Goal: Task Accomplishment & Management: Use online tool/utility

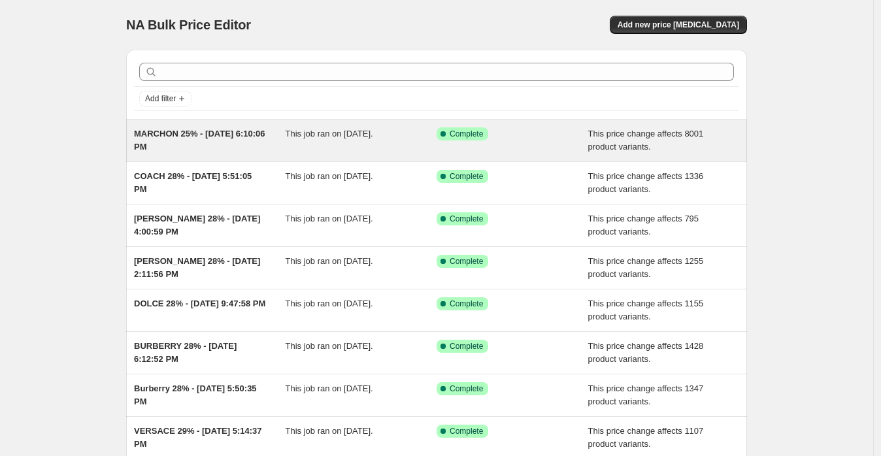
click at [213, 137] on span "MARCHON 25% - [DATE] 6:10:06 PM" at bounding box center [199, 140] width 131 height 23
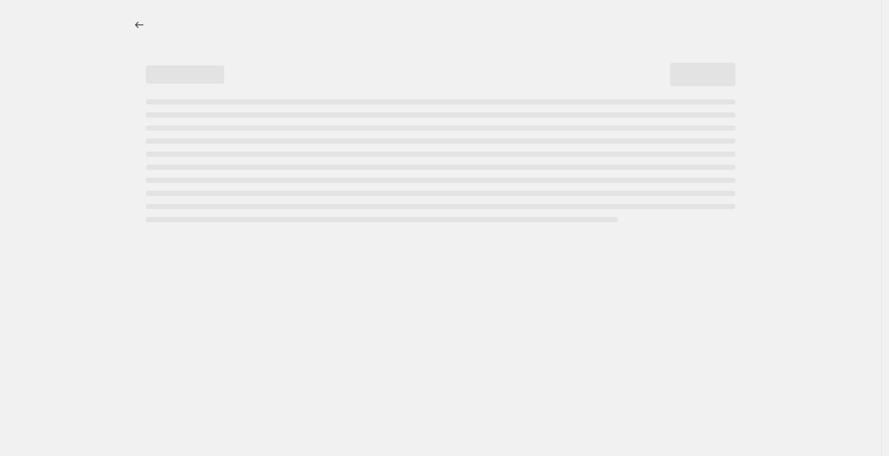
select select "margin"
select select "no_change"
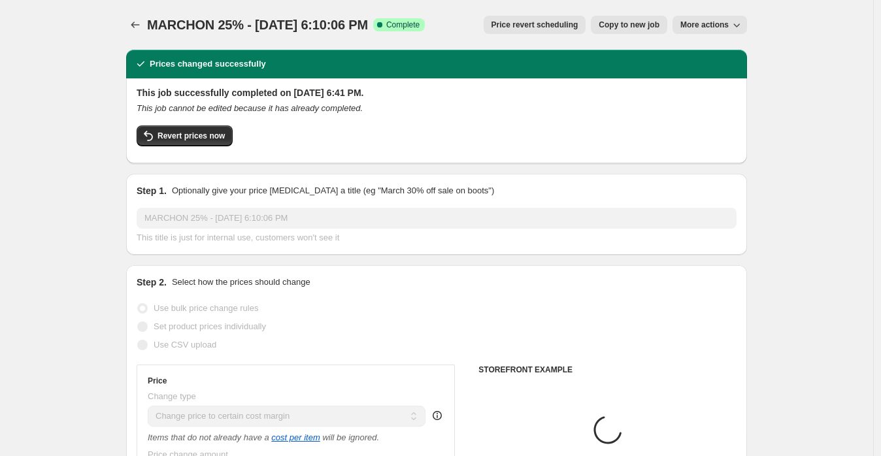
select select "collection"
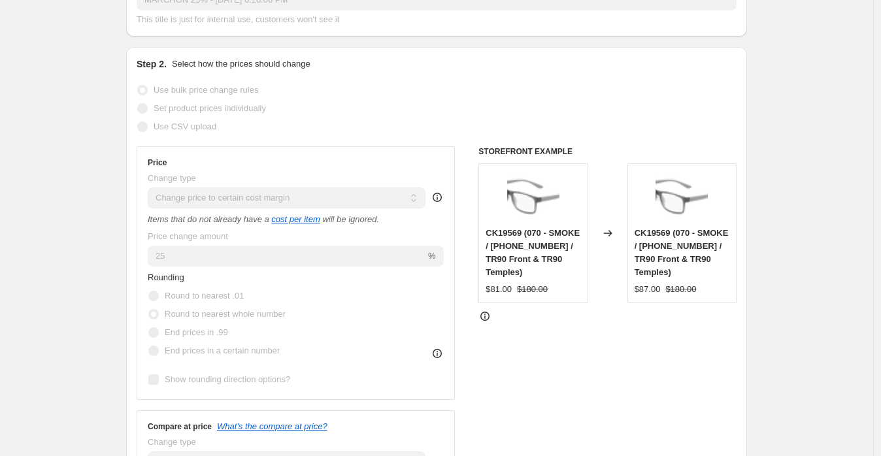
scroll to position [218, 0]
drag, startPoint x: 641, startPoint y: 235, endPoint x: 689, endPoint y: 245, distance: 48.1
click at [689, 245] on span "CK19569 (070 - SMOKE / [PHONE_NUMBER] / TR90 Front & TR90 Temples)" at bounding box center [682, 253] width 94 height 49
click at [654, 238] on span "CK19569 (070 - SMOKE / [PHONE_NUMBER] / TR90 Front & TR90 Temples)" at bounding box center [682, 253] width 94 height 49
drag, startPoint x: 637, startPoint y: 234, endPoint x: 690, endPoint y: 243, distance: 53.8
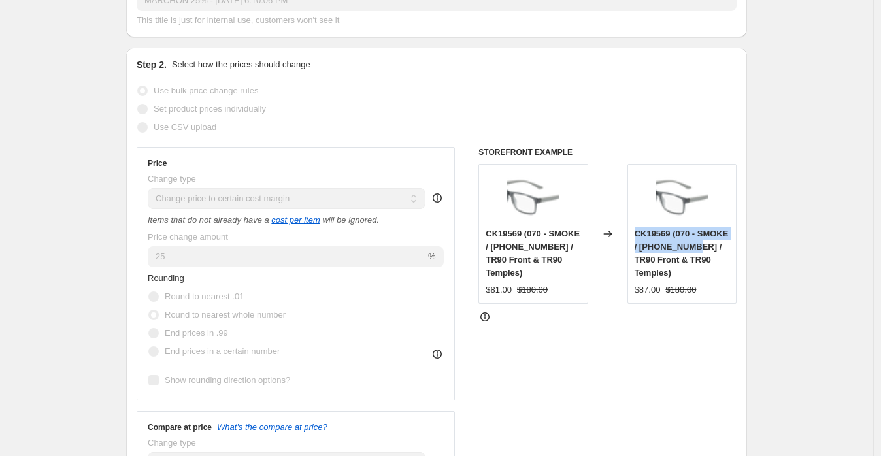
click at [690, 243] on div "CK19569 (070 - SMOKE / [PHONE_NUMBER] / TR90 Front & TR90 Temples) $87.00 $180.…" at bounding box center [682, 234] width 109 height 140
copy span "CK19569 (070 - SMOKE / [PHONE_NUMBER] /"
